Goal: Task Accomplishment & Management: Complete application form

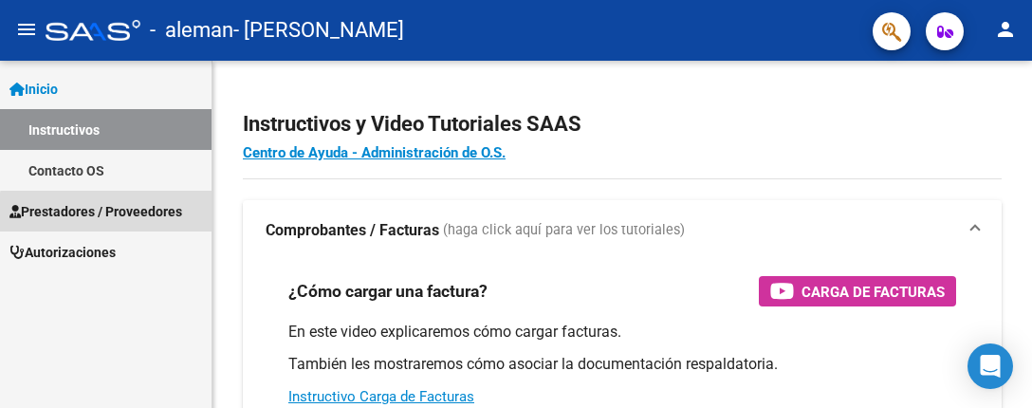
click at [156, 216] on span "Prestadores / Proveedores" at bounding box center [95, 211] width 173 height 21
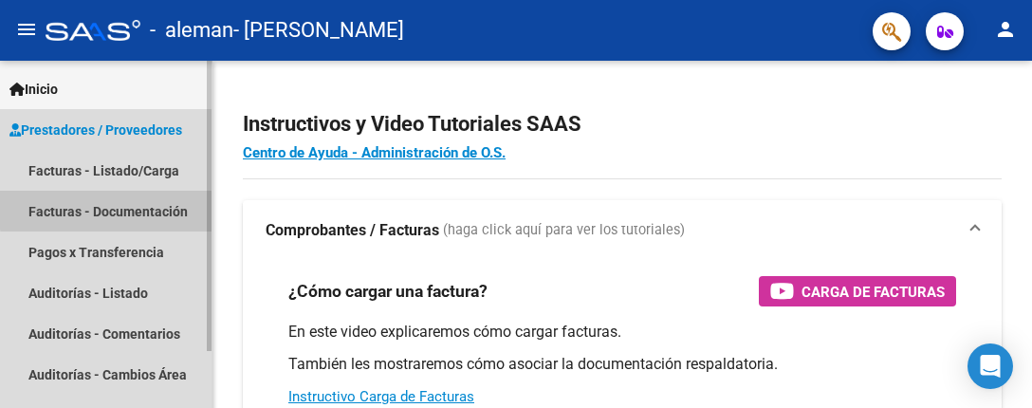
click at [198, 210] on link "Facturas - Documentación" at bounding box center [105, 211] width 211 height 41
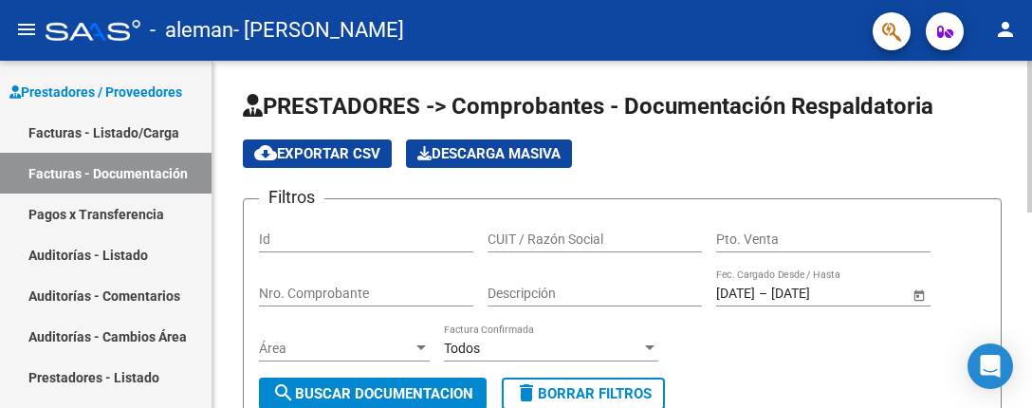
scroll to position [68, 0]
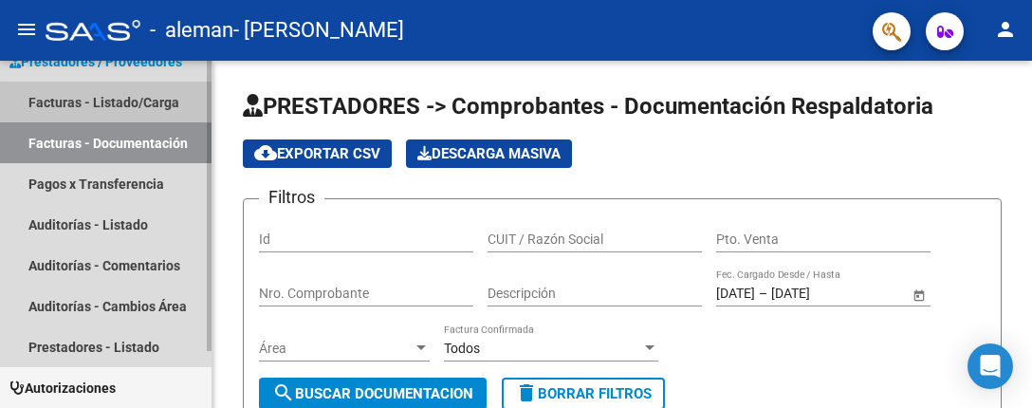
click at [156, 111] on link "Facturas - Listado/Carga" at bounding box center [105, 102] width 211 height 41
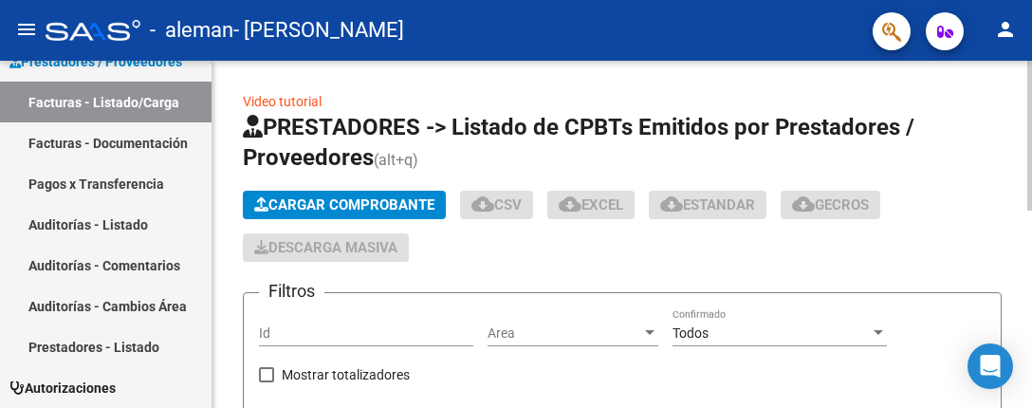
click at [390, 205] on span "Cargar Comprobante" at bounding box center [344, 204] width 180 height 17
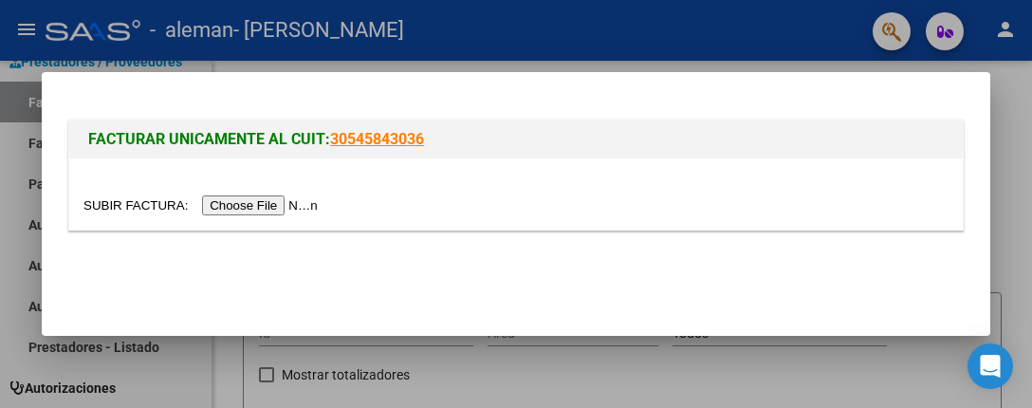
click at [320, 198] on input "file" at bounding box center [203, 205] width 240 height 20
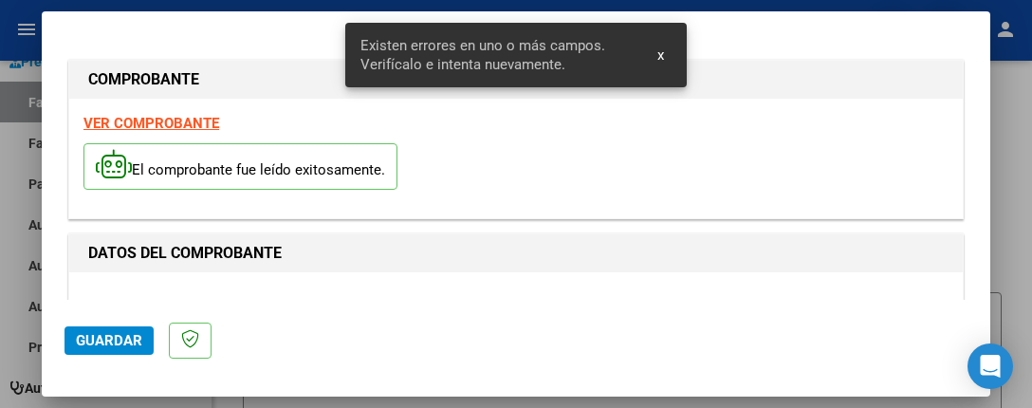
scroll to position [526, 0]
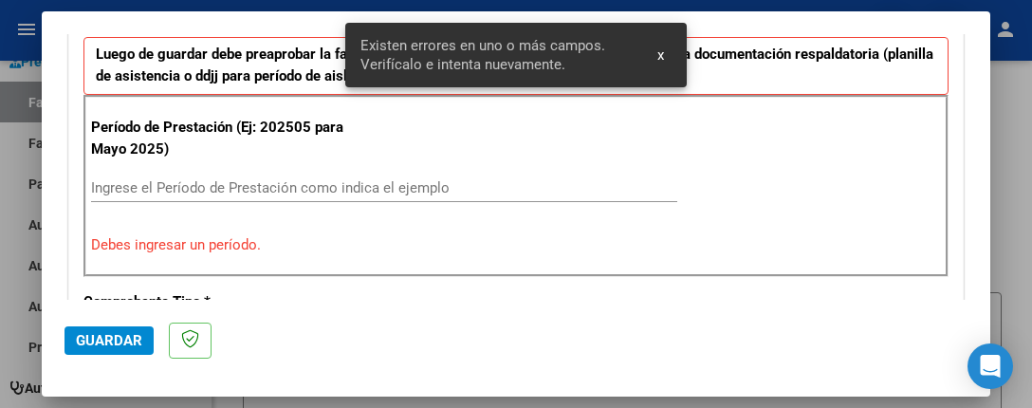
click at [154, 184] on input "Ingrese el Período de Prestación como indica el ejemplo" at bounding box center [384, 187] width 586 height 17
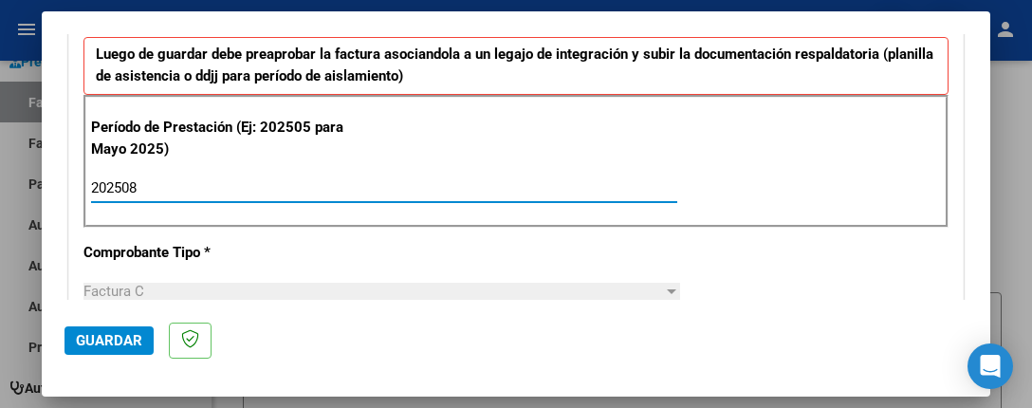
type input "202508"
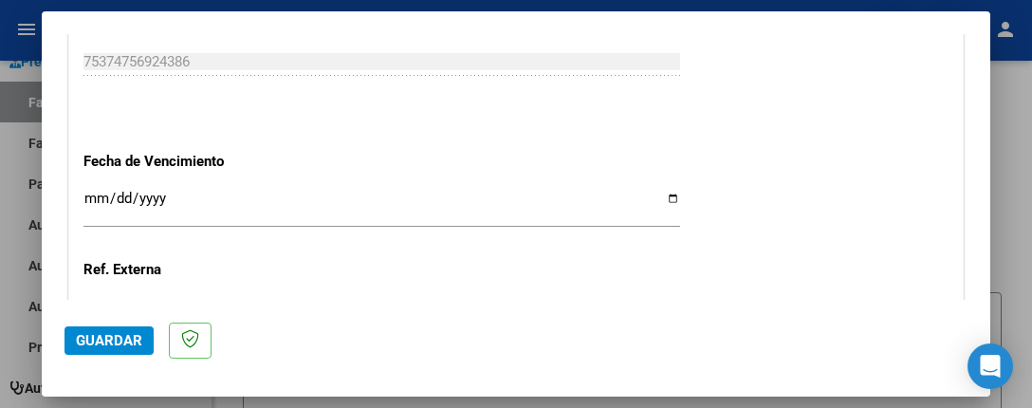
scroll to position [1255, 0]
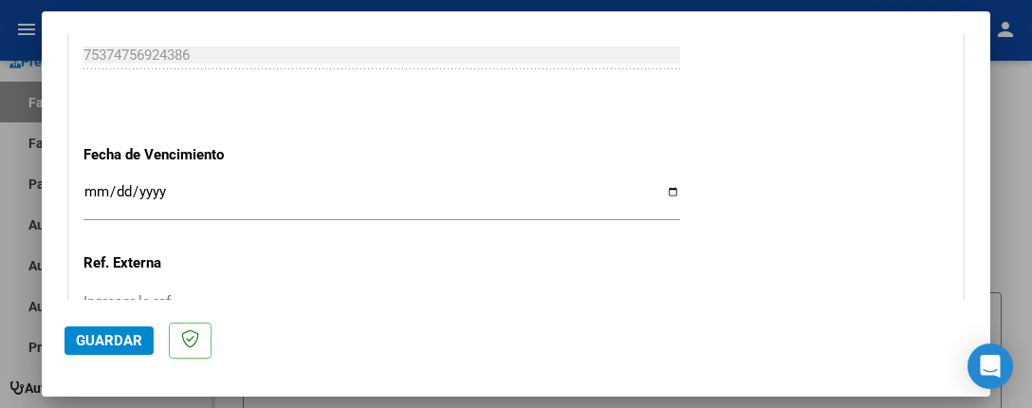
click at [659, 184] on input "Ingresar la fecha" at bounding box center [381, 199] width 597 height 30
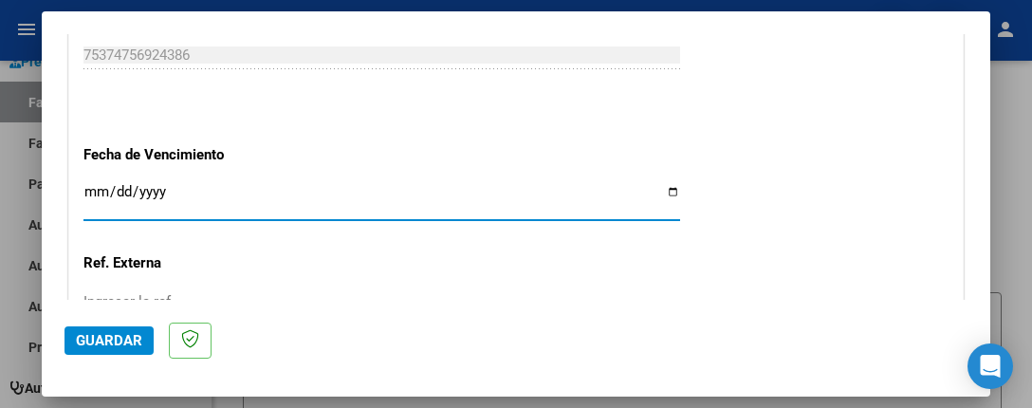
type input "[DATE]"
click at [147, 293] on input "Ingresar la ref." at bounding box center [381, 301] width 597 height 17
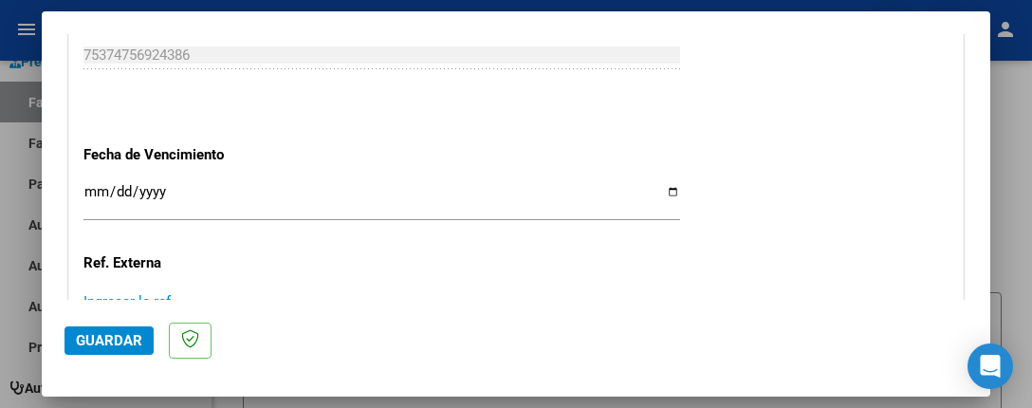
click at [147, 293] on input "Ingresar la ref." at bounding box center [381, 301] width 597 height 17
click at [134, 293] on input "Ingresar la ref." at bounding box center [381, 301] width 597 height 17
click at [175, 293] on input "Ingresar la ref." at bounding box center [381, 301] width 597 height 17
click at [121, 334] on span "Guardar" at bounding box center [109, 340] width 66 height 17
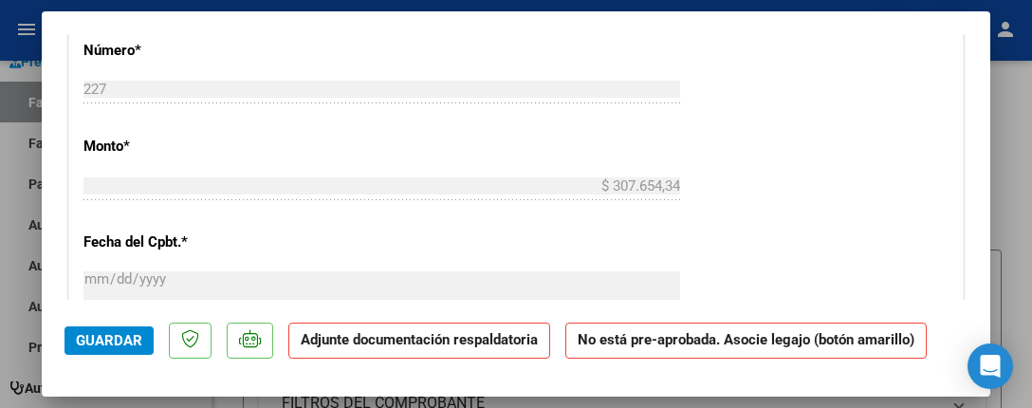
scroll to position [1419, 0]
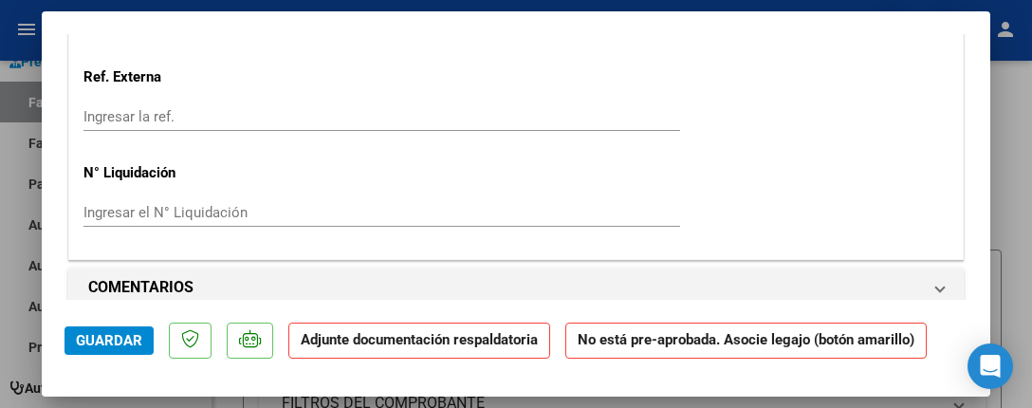
click at [417, 349] on p "Adjunte documentación respaldatoria" at bounding box center [419, 340] width 262 height 37
click at [353, 344] on strong "Adjunte documentación respaldatoria" at bounding box center [419, 339] width 237 height 17
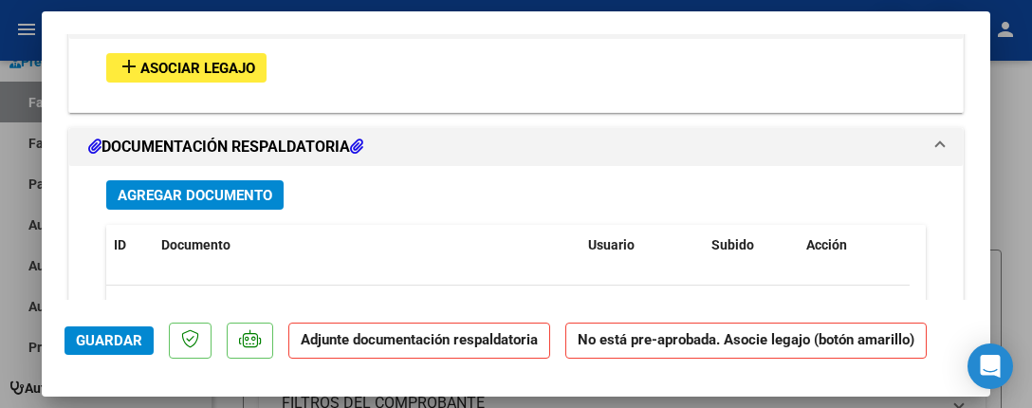
scroll to position [1733, 0]
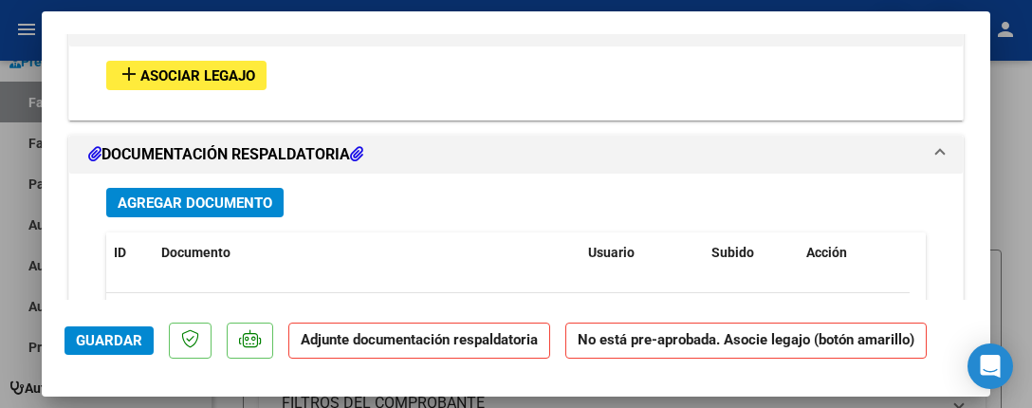
click at [191, 194] on span "Agregar Documento" at bounding box center [195, 202] width 155 height 17
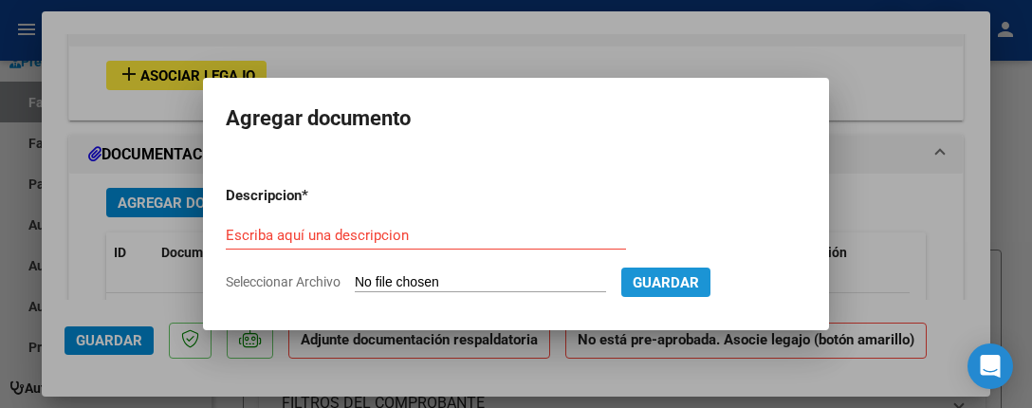
click at [685, 274] on span "Guardar" at bounding box center [666, 282] width 66 height 17
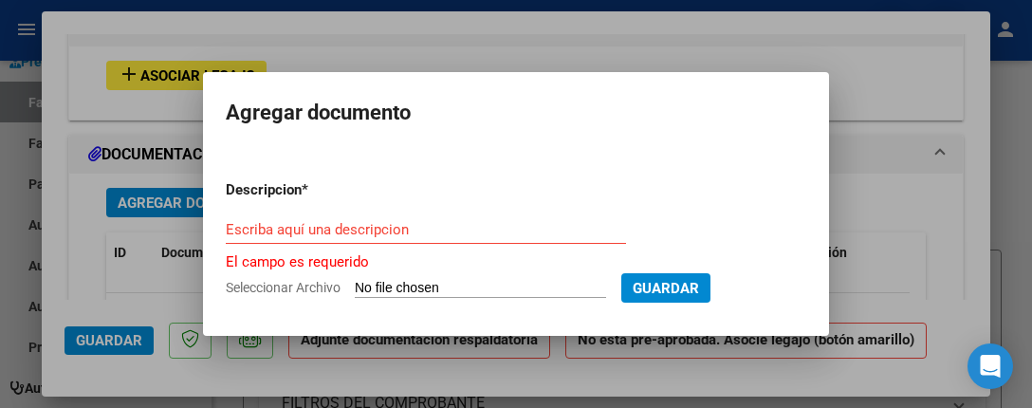
click at [673, 283] on span "Guardar" at bounding box center [666, 288] width 66 height 17
click at [325, 225] on input "Escriba aquí una descripcion" at bounding box center [426, 229] width 400 height 17
click at [366, 229] on input "Escriba aquí una descripcion" at bounding box center [426, 229] width 400 height 17
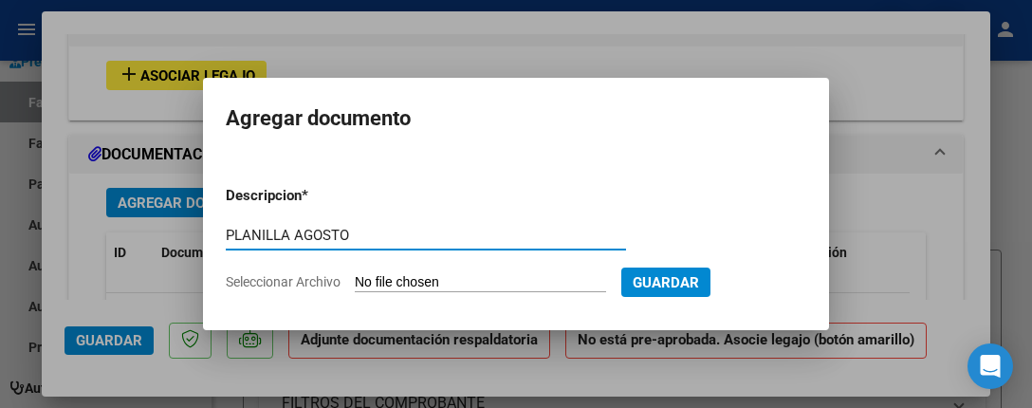
type input "PLANILLA AGOSTO"
click at [270, 273] on app-file-uploader "Seleccionar Archivo" at bounding box center [423, 281] width 395 height 17
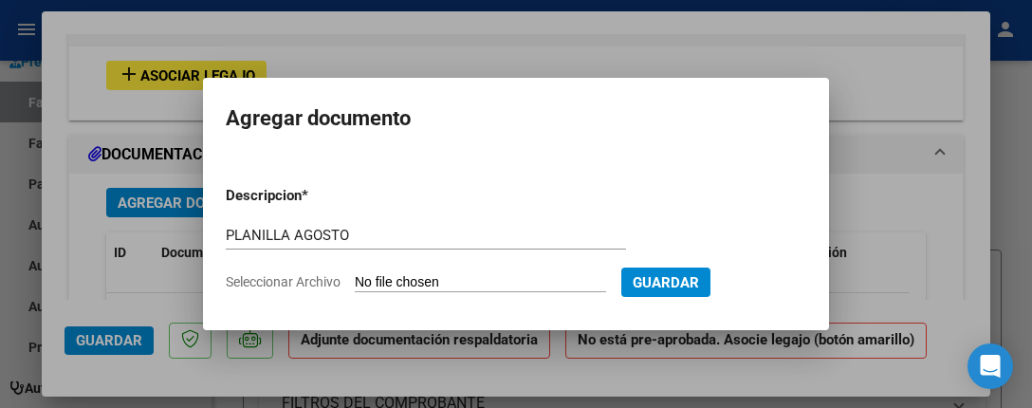
click at [681, 283] on span "Guardar" at bounding box center [666, 282] width 66 height 17
click at [285, 275] on span "Seleccionar Archivo" at bounding box center [283, 281] width 115 height 15
click at [355, 275] on input "Seleccionar Archivo" at bounding box center [480, 283] width 251 height 18
type input "C:\fakepath\planillaagosto.pdf"
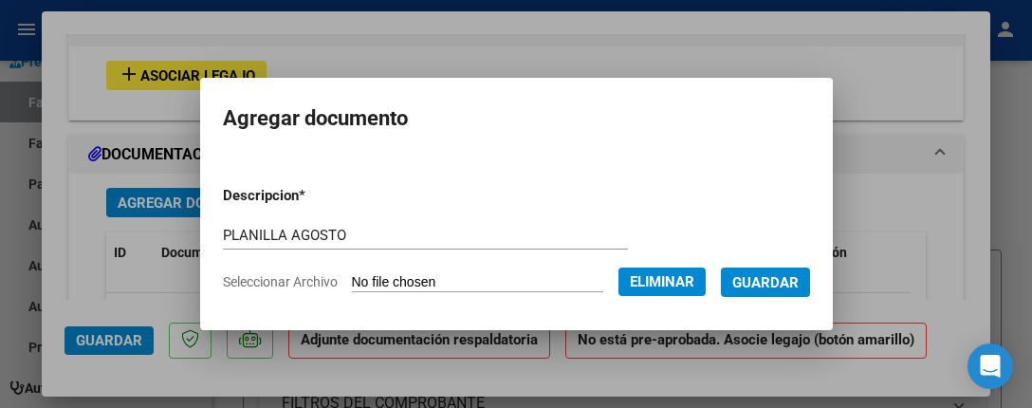
click at [781, 284] on span "Guardar" at bounding box center [765, 282] width 66 height 17
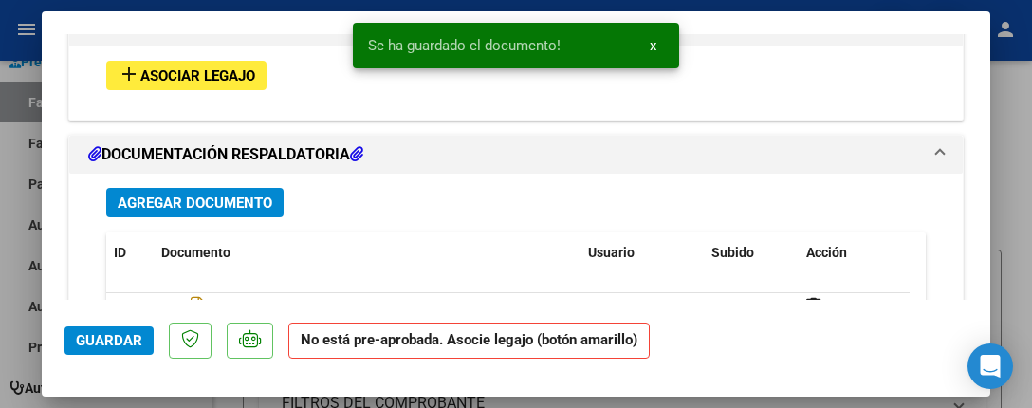
scroll to position [1981, 0]
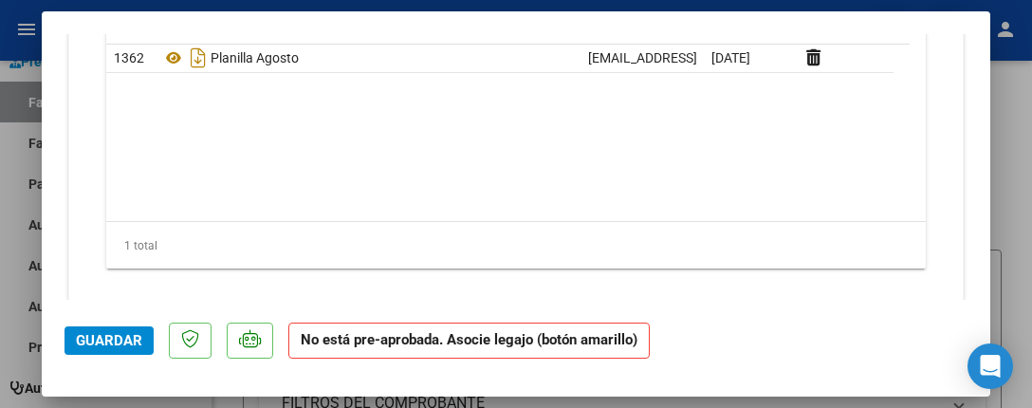
click at [108, 335] on span "Guardar" at bounding box center [109, 340] width 66 height 17
click at [101, 346] on span "Guardar" at bounding box center [109, 340] width 66 height 17
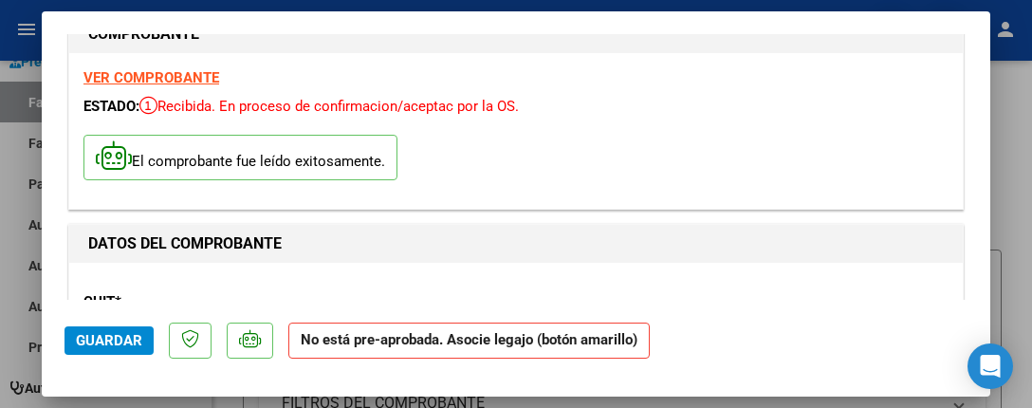
scroll to position [0, 0]
